Goal: Transaction & Acquisition: Purchase product/service

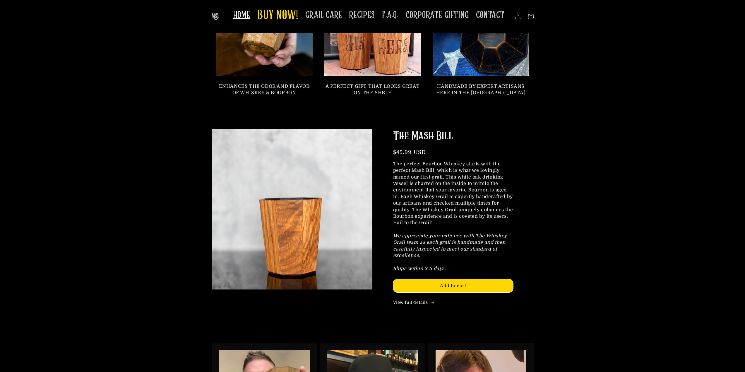
scroll to position [556, 0]
click at [450, 283] on span "Add to cart" at bounding box center [453, 285] width 26 height 5
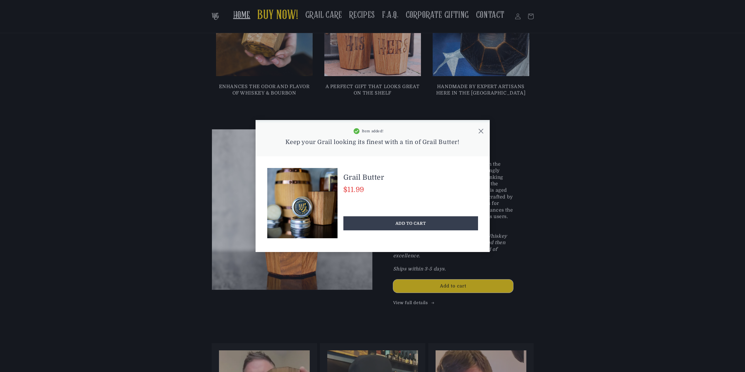
click at [481, 133] on icon at bounding box center [481, 131] width 6 height 6
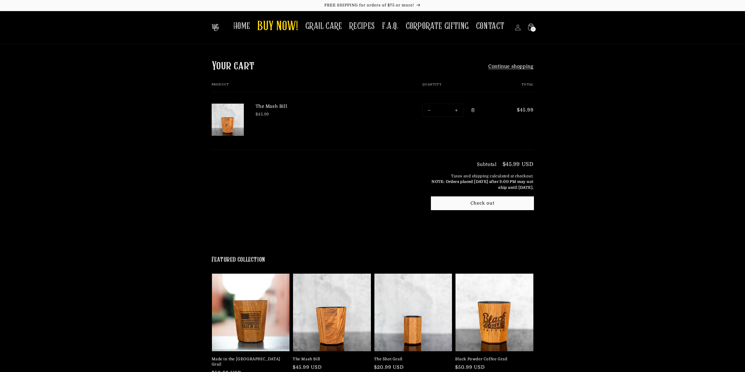
click at [474, 109] on icon "Remove The Mash Bill" at bounding box center [472, 110] width 4 height 4
